Goal: Task Accomplishment & Management: Manage account settings

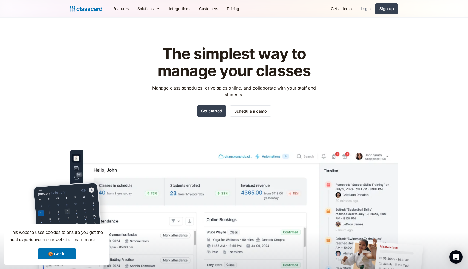
click at [371, 11] on link "Login" at bounding box center [366, 8] width 19 height 12
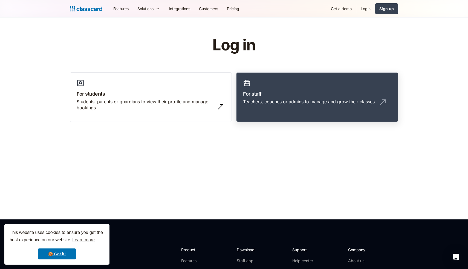
click at [275, 82] on link "For staff Teachers, coaches or admins to manage and grow their classes" at bounding box center [317, 97] width 162 height 50
